Goal: Find specific page/section: Find specific page/section

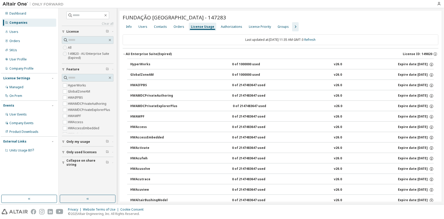
click at [108, 15] on icon "button" at bounding box center [106, 15] width 4 height 4
click at [99, 15] on input "text" at bounding box center [88, 15] width 31 height 5
type input "**********"
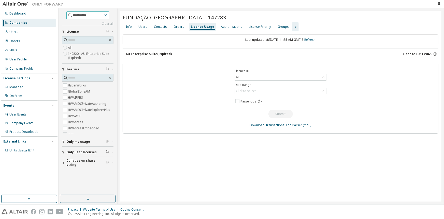
click at [108, 16] on icon "button" at bounding box center [106, 15] width 4 height 4
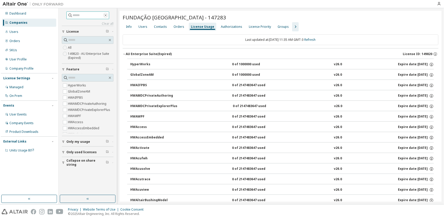
click at [108, 16] on icon "button" at bounding box center [106, 15] width 4 height 4
click at [24, 13] on div "Dashboard" at bounding box center [17, 13] width 17 height 4
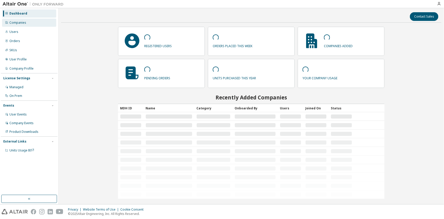
click at [21, 23] on div "Companies" at bounding box center [17, 23] width 17 height 4
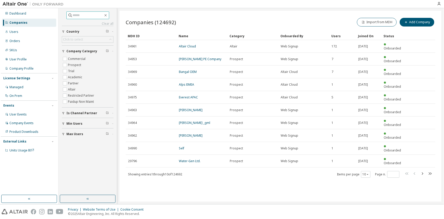
click at [93, 16] on input "text" at bounding box center [88, 15] width 31 height 5
type input "**********"
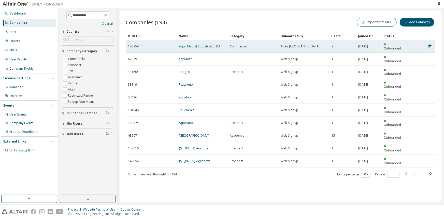
click at [196, 46] on link "Agro Methal Industrial LTDA" at bounding box center [199, 46] width 41 height 4
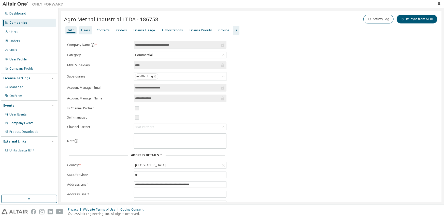
click at [88, 30] on div "Users" at bounding box center [85, 30] width 9 height 4
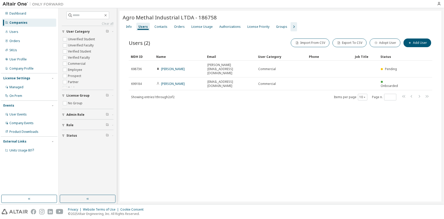
click at [188, 41] on div "Users (2) Import From CSV Export To CSV Adopt User Add User" at bounding box center [281, 42] width 304 height 11
